Goal: Information Seeking & Learning: Learn about a topic

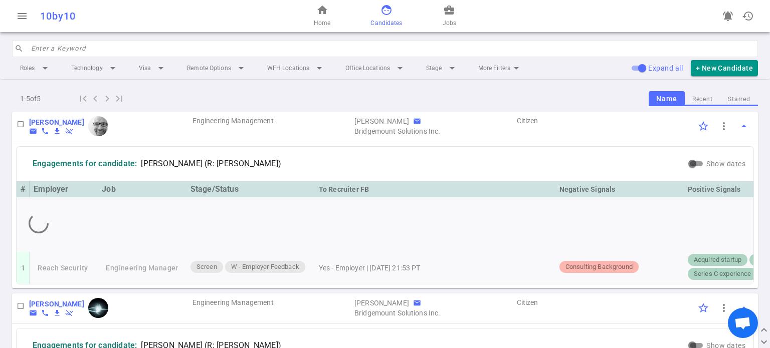
scroll to position [248, 0]
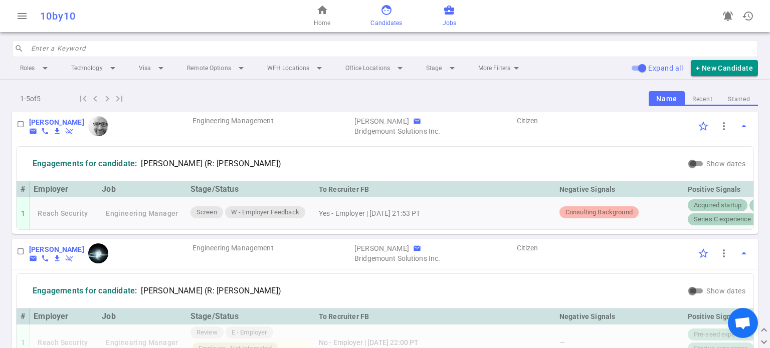
drag, startPoint x: 437, startPoint y: 16, endPoint x: 450, endPoint y: 16, distance: 13.0
click at [437, 16] on div "home Home face Candidates business_center Jobs" at bounding box center [385, 16] width 249 height 32
click at [461, 17] on div "home Home face Candidates business_center Jobs" at bounding box center [385, 16] width 249 height 32
click at [450, 16] on span "business_center" at bounding box center [449, 10] width 12 height 12
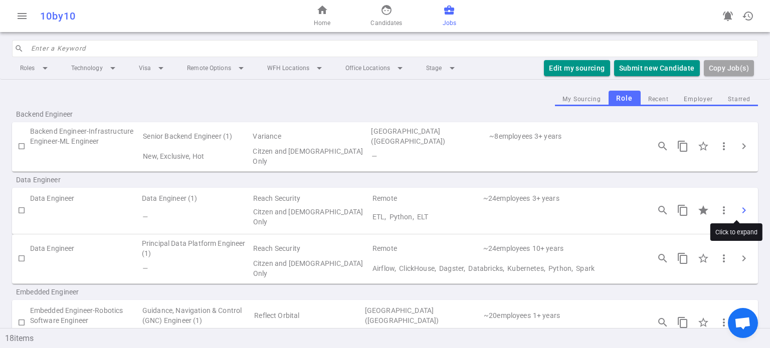
click at [738, 205] on span "chevron_right" at bounding box center [744, 211] width 12 height 12
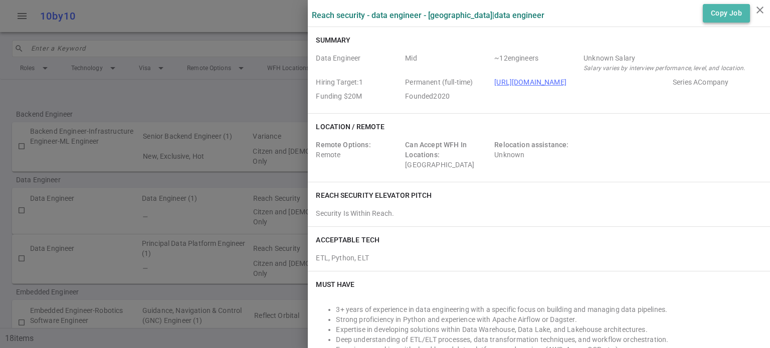
click at [703, 14] on button "Copy Job" at bounding box center [726, 13] width 47 height 19
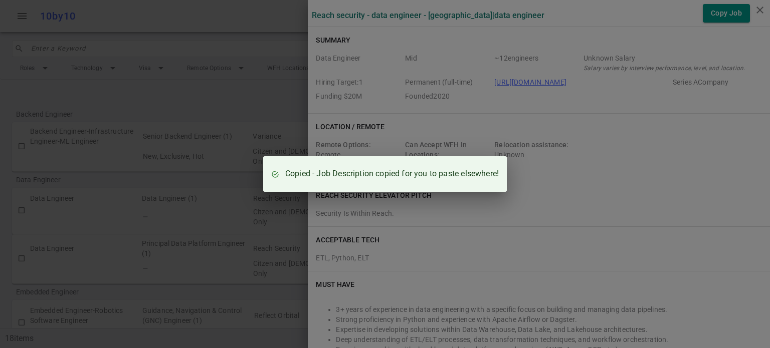
click at [648, 81] on div "Copied - Job Description copied for you to paste elsewhere!" at bounding box center [385, 174] width 770 height 348
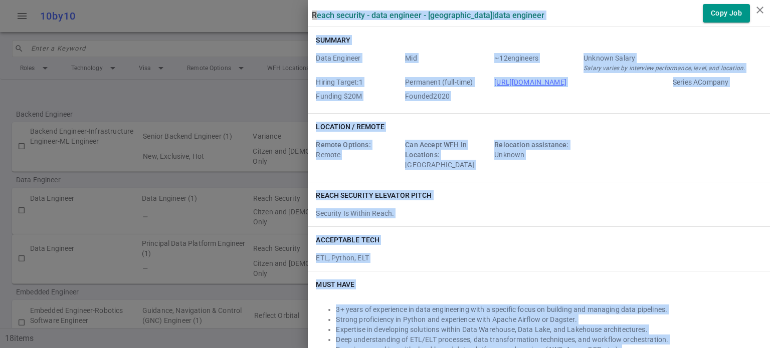
drag, startPoint x: 629, startPoint y: 188, endPoint x: 306, endPoint y: 18, distance: 365.3
copy div "Lorem Ipsumdol - Sita Consecte - Adipiscin | Elit Seddoeiu Temp Inc Utlabor Etd…"
click at [620, 114] on div "Location / Remote Remote Options: Remote Can Accept WFH In Locations: [GEOGRAPH…" at bounding box center [539, 148] width 462 height 68
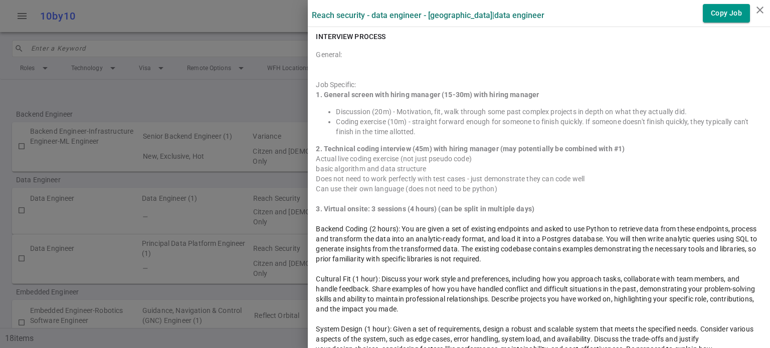
scroll to position [1001, 0]
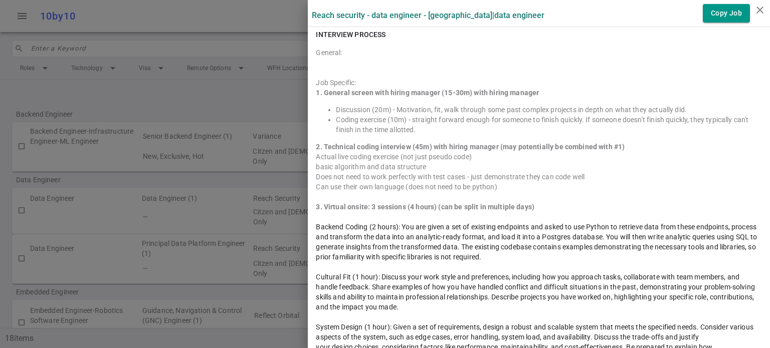
click at [316, 33] on h6 "INTERVIEW PROCESS" at bounding box center [351, 35] width 70 height 10
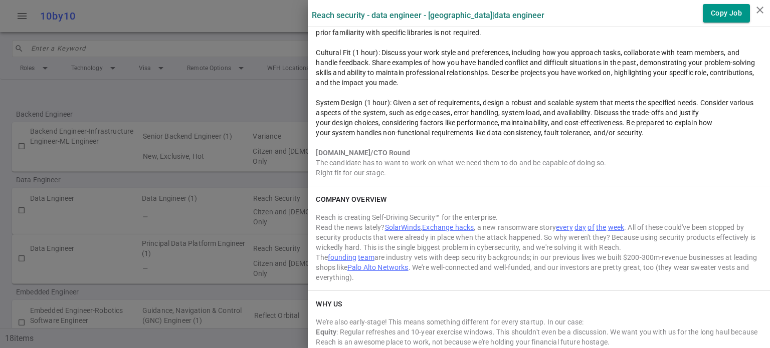
scroll to position [1305, 0]
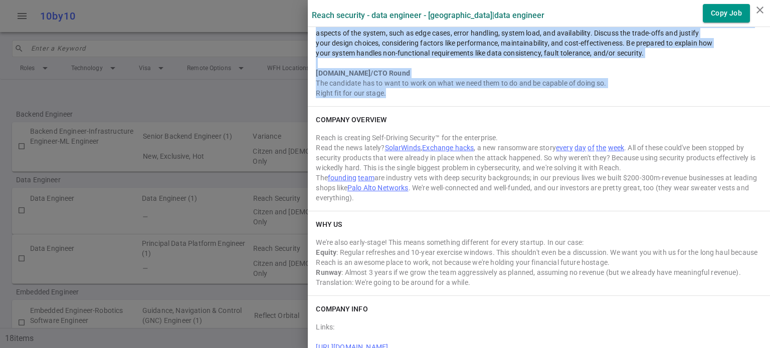
drag, startPoint x: 315, startPoint y: 35, endPoint x: 493, endPoint y: 93, distance: 187.1
copy div "LOREMIP DOLORSI Ametcon: Adi Elitsedd: 6. Eiusmod tempor inci utlabo etdolor (4…"
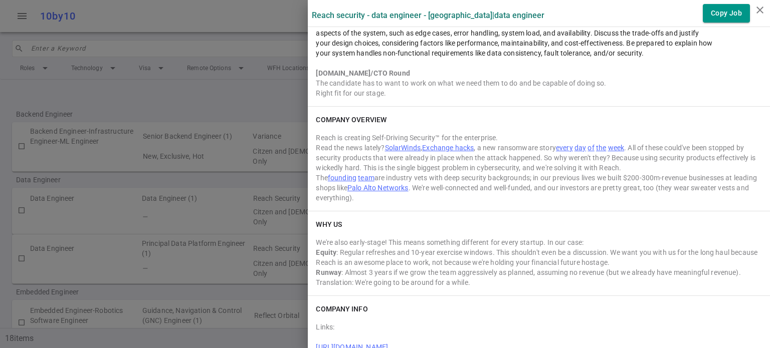
click at [241, 94] on div at bounding box center [385, 174] width 770 height 348
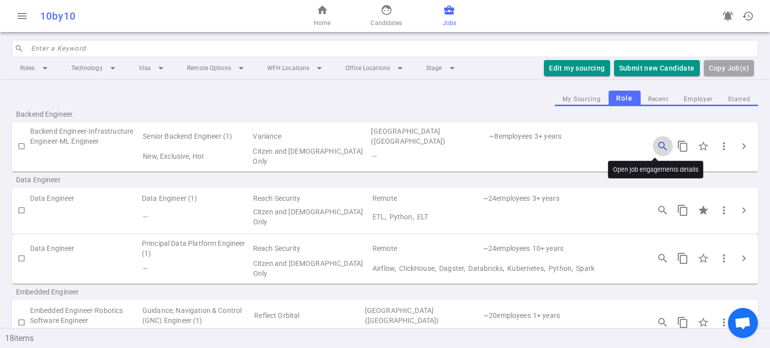
click at [657, 142] on span "search_insights" at bounding box center [663, 146] width 12 height 12
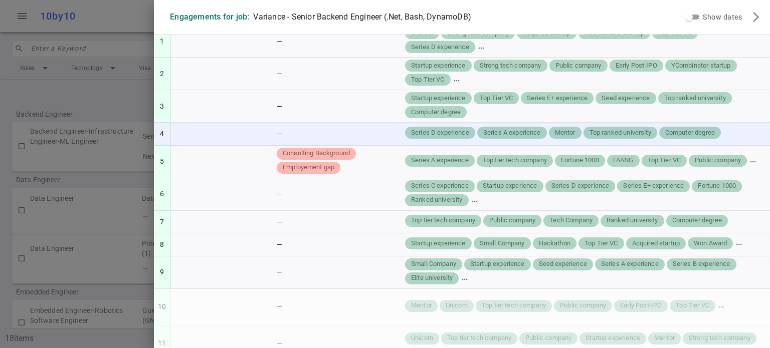
scroll to position [0, 0]
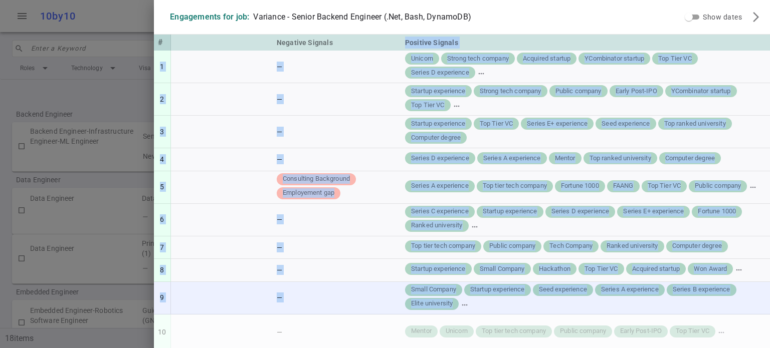
drag, startPoint x: 399, startPoint y: 41, endPoint x: 453, endPoint y: 304, distance: 269.2
click at [453, 304] on table "# Candidate Stage/Status To Recruiter FB Negative Signals Positive Signals 1 [C…" at bounding box center [281, 344] width 976 height 619
copy table "Loremips Dolorsi 7 [Ametconse] Adipiscingel S - Doeiusmod Temporinci — — Utlabo…"
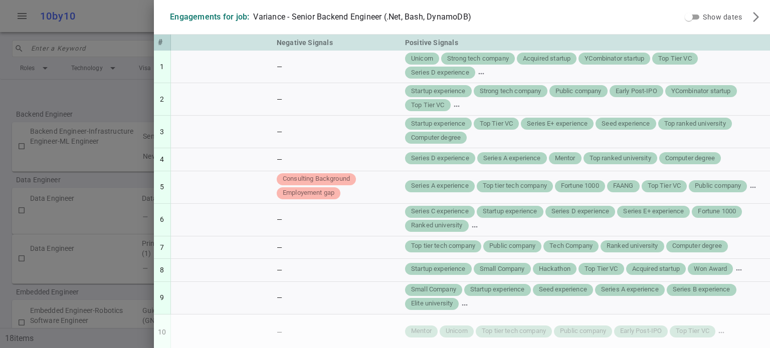
click at [133, 19] on div at bounding box center [385, 174] width 770 height 348
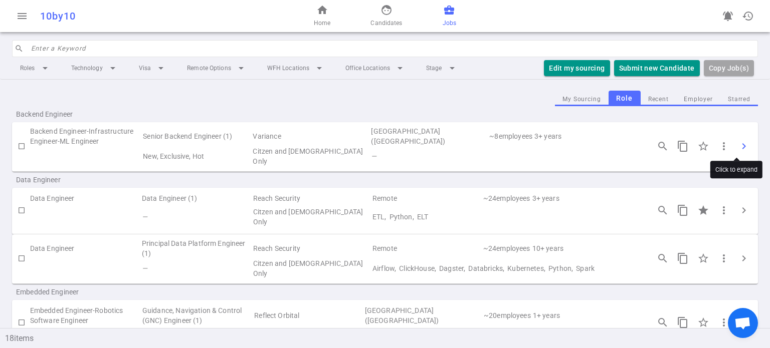
click at [738, 142] on span "chevron_right" at bounding box center [744, 146] width 12 height 12
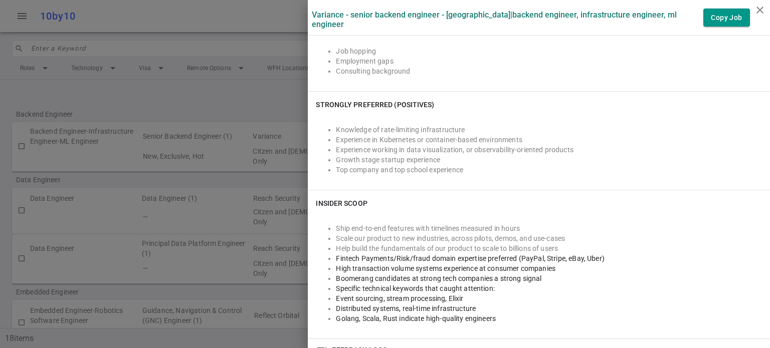
scroll to position [385, 0]
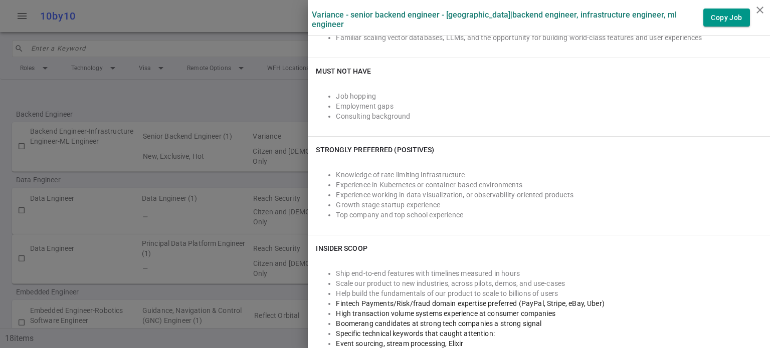
click at [262, 109] on div at bounding box center [385, 174] width 770 height 348
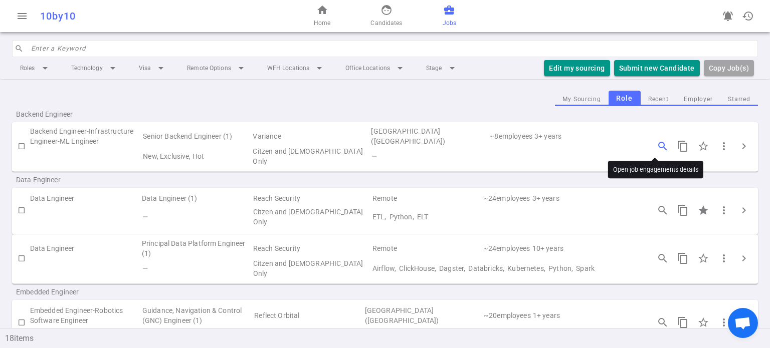
click at [657, 141] on span "search_insights" at bounding box center [663, 146] width 12 height 12
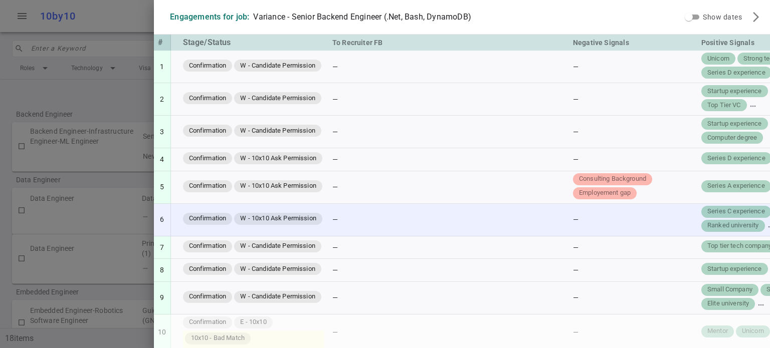
scroll to position [0, 0]
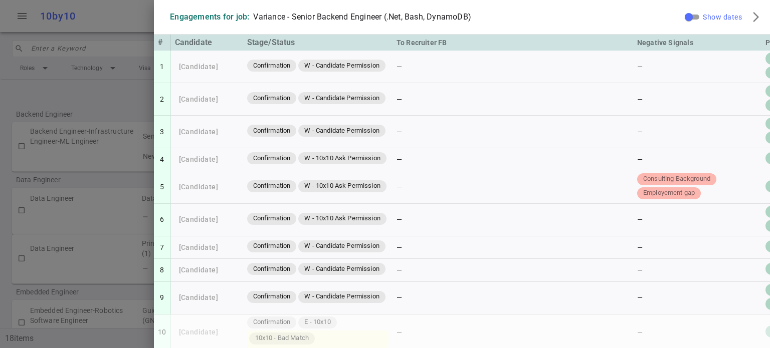
click at [703, 18] on span "Show dates" at bounding box center [722, 17] width 39 height 8
click at [696, 18] on input "Show dates" at bounding box center [689, 17] width 36 height 12
checkbox input "true"
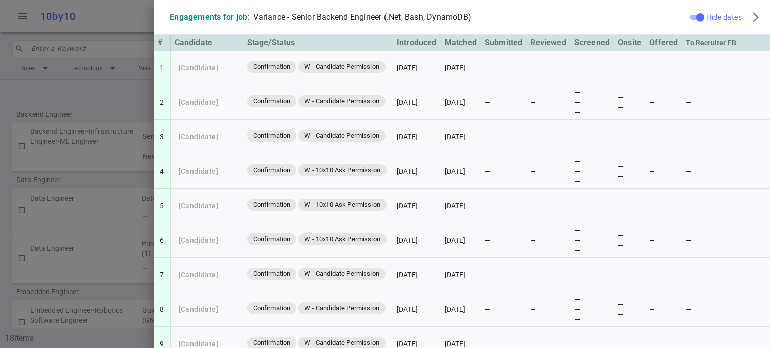
click at [121, 1] on div at bounding box center [385, 174] width 770 height 348
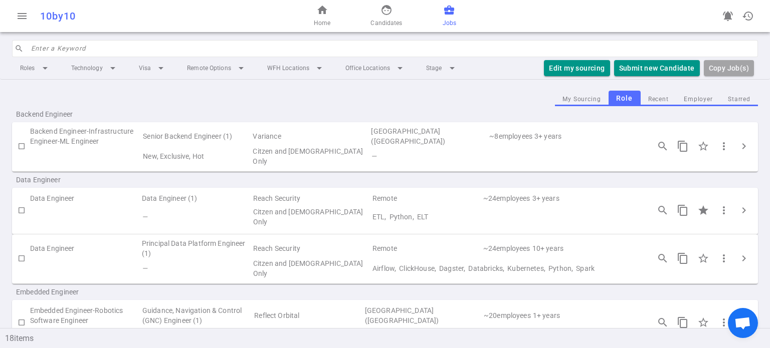
click at [121, 10] on div "10by10" at bounding box center [146, 16] width 213 height 12
click at [657, 141] on span "search_insights" at bounding box center [663, 146] width 12 height 12
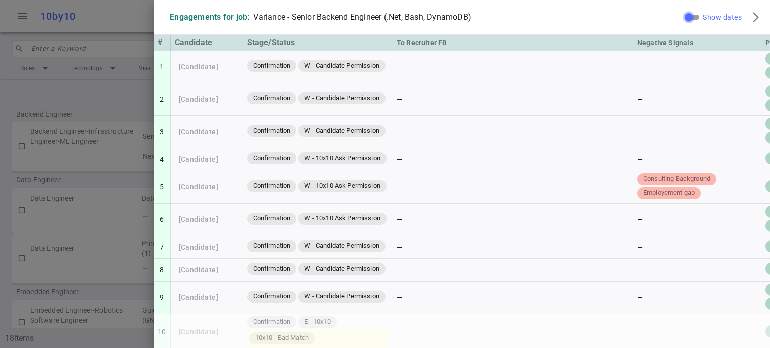
click at [689, 17] on input "Show dates" at bounding box center [689, 17] width 36 height 12
checkbox input "true"
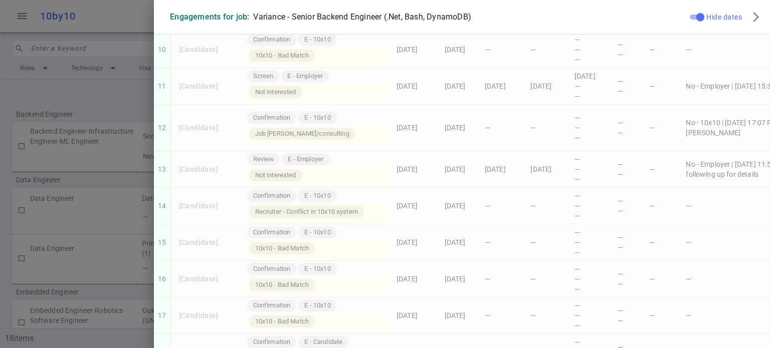
scroll to position [348, 0]
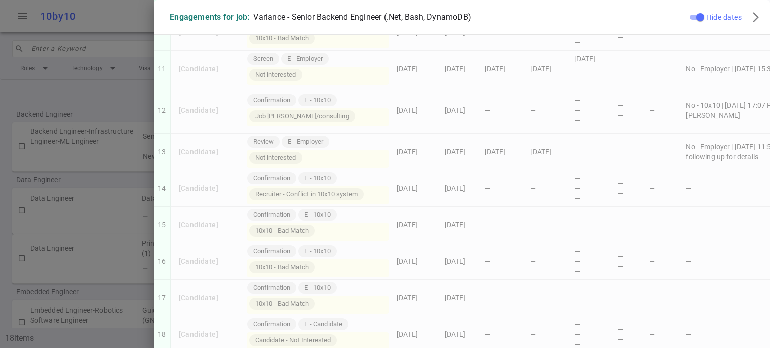
click at [342, 209] on div "Confirmation E - 10x10" at bounding box center [317, 216] width 141 height 14
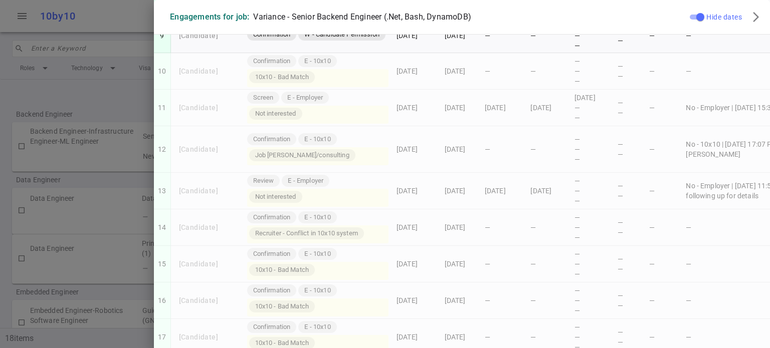
scroll to position [311, 0]
click at [114, 107] on div at bounding box center [385, 174] width 770 height 348
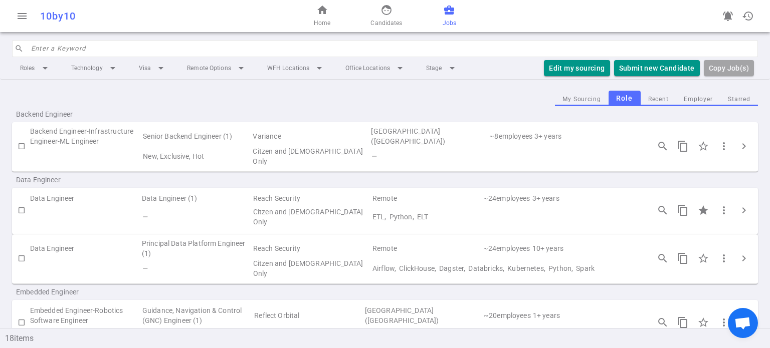
click at [114, 107] on div "Backend Engineer" at bounding box center [385, 114] width 746 height 16
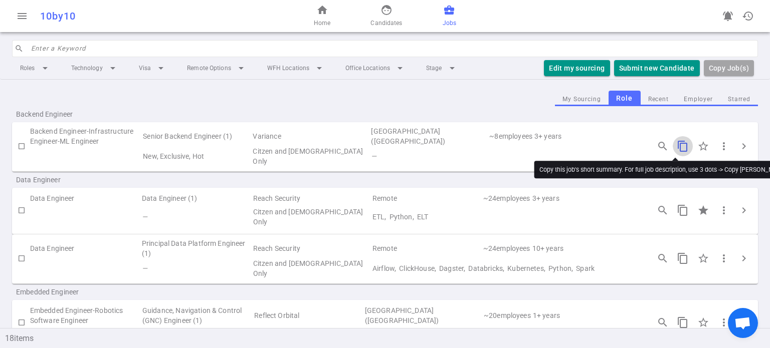
click at [677, 142] on span "content_copy" at bounding box center [683, 146] width 12 height 12
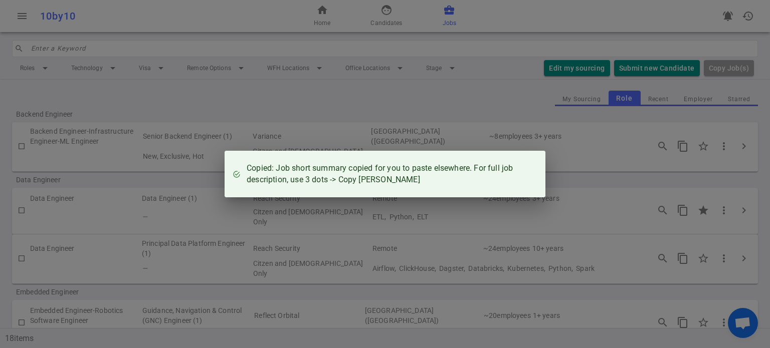
click at [700, 145] on div "Copied: Job short summary copied for you to paste elsewhere. For full job descr…" at bounding box center [385, 174] width 770 height 348
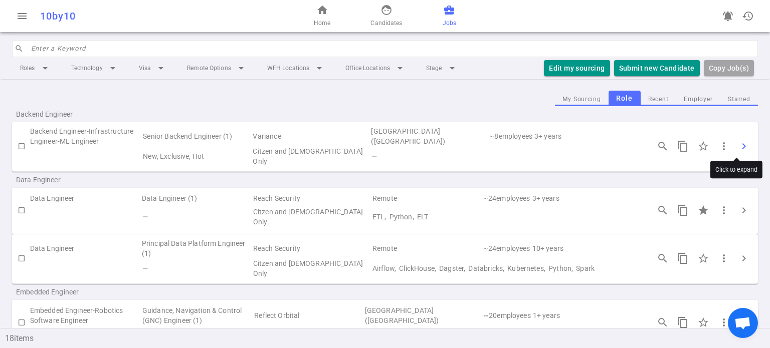
click at [740, 142] on span "chevron_right" at bounding box center [744, 146] width 12 height 12
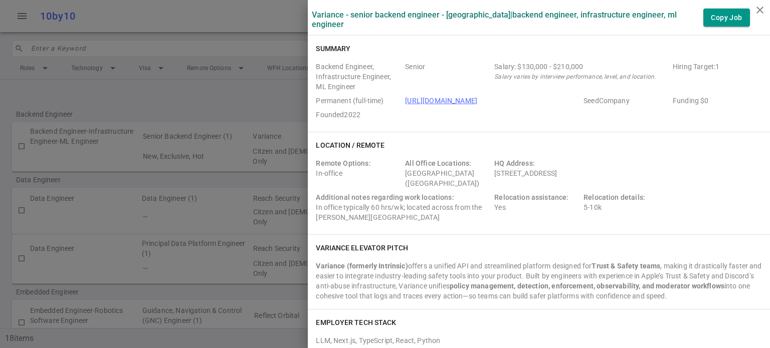
click at [609, 170] on div "HQ Address: [STREET_ADDRESS]" at bounding box center [581, 173] width 174 height 30
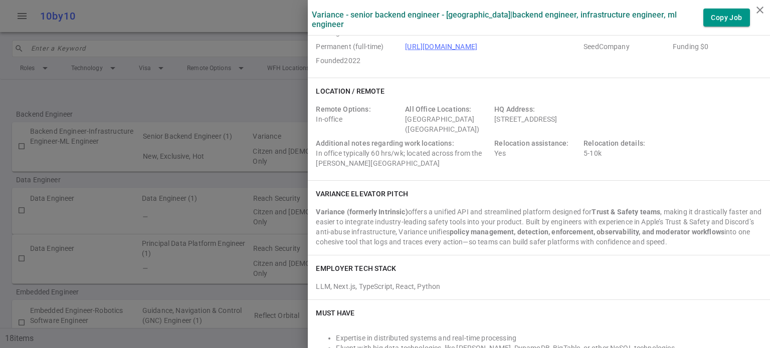
scroll to position [0, 0]
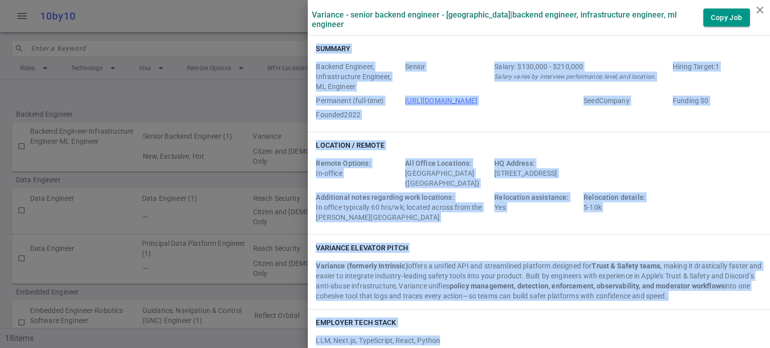
drag, startPoint x: 309, startPoint y: 39, endPoint x: 544, endPoint y: 327, distance: 372.7
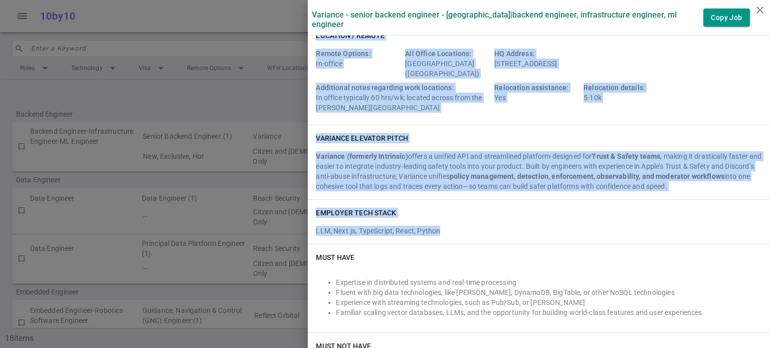
scroll to position [110, 0]
click at [421, 227] on span "LLM, Next.js, TypeScript, React, Python" at bounding box center [378, 231] width 124 height 8
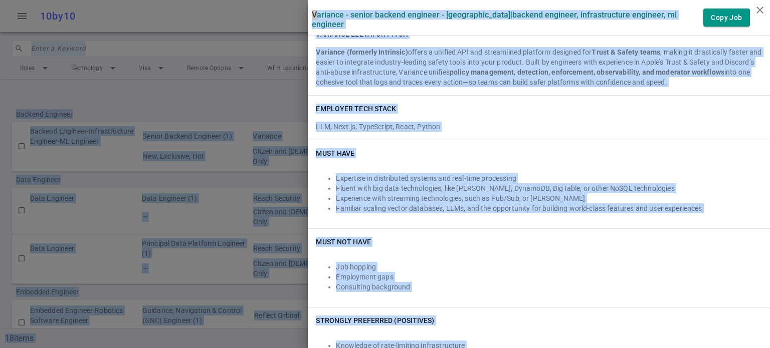
scroll to position [183, 0]
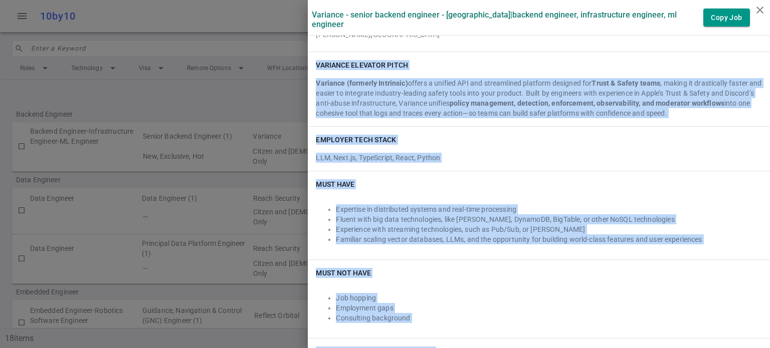
drag, startPoint x: 499, startPoint y: 258, endPoint x: 308, endPoint y: 56, distance: 278.0
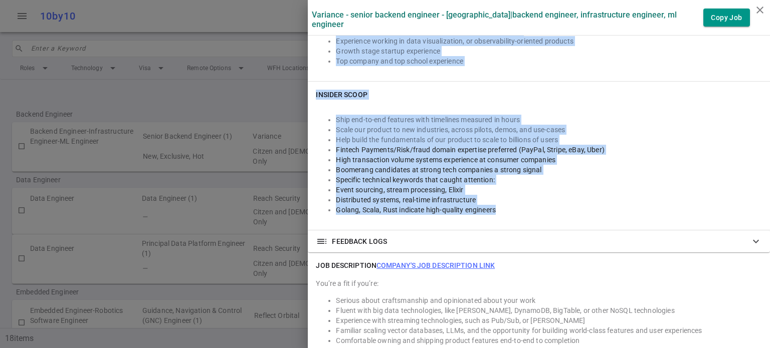
scroll to position [541, 0]
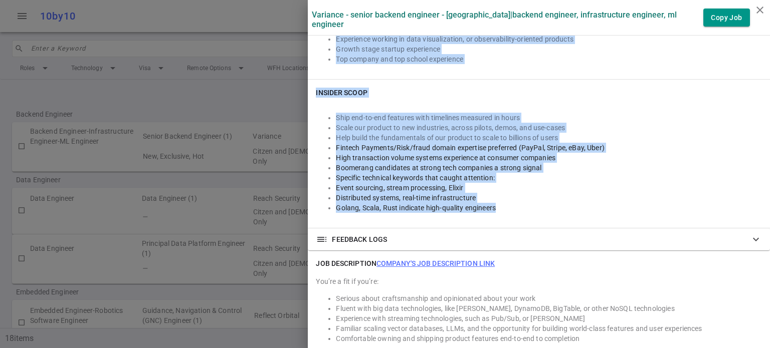
click at [557, 193] on li "Distributed systems, real-time infrastructure" at bounding box center [549, 198] width 426 height 10
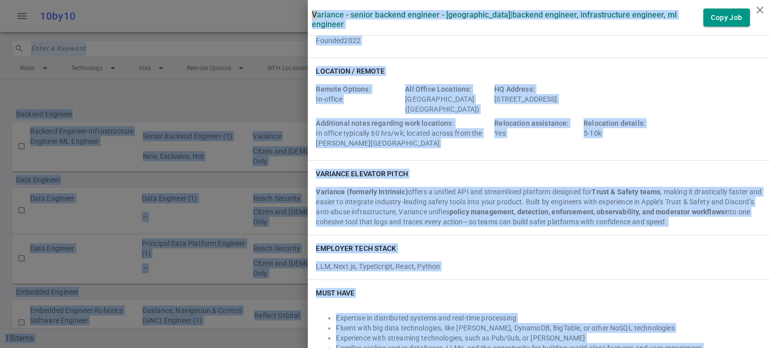
scroll to position [68, 0]
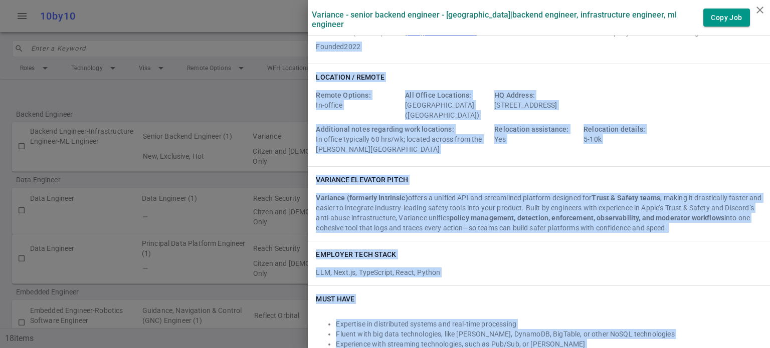
drag, startPoint x: 490, startPoint y: 197, endPoint x: 309, endPoint y: 40, distance: 239.5
copy div "Loremip 1574 Dolorsit / Ametco Adipis Elitsed: Do-eiusmo Tem Incidi Utlaboree: …"
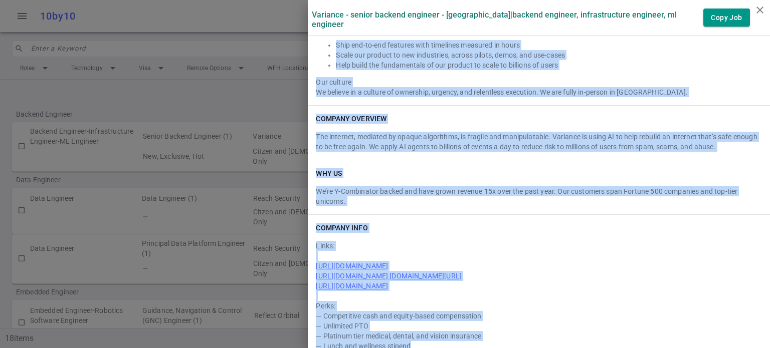
scroll to position [924, 0]
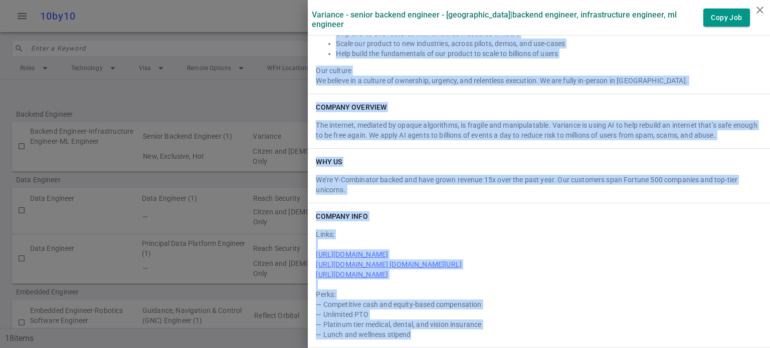
drag, startPoint x: 309, startPoint y: 62, endPoint x: 529, endPoint y: 335, distance: 351.1
copy div "LOR IPSUMDOLORS Ametcon'a eli seddoeiusmo temp Inc’ut l etd ma ali’en: Adminim …"
click at [539, 212] on div "COMPANY INFO Links: [URL][DOMAIN_NAME] [URL][DOMAIN_NAME] [DOMAIN_NAME][URL] [U…" at bounding box center [539, 276] width 462 height 144
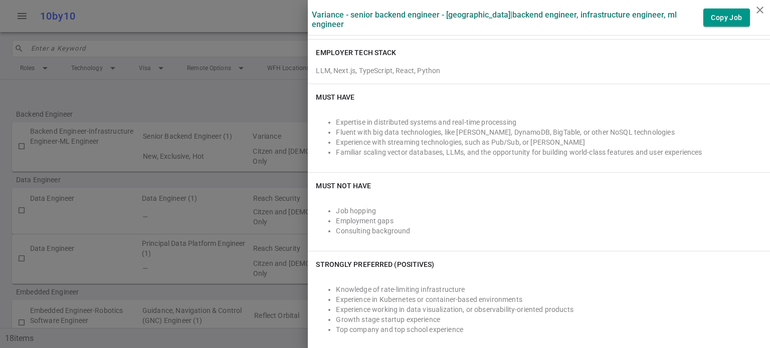
scroll to position [271, 0]
